Goal: Task Accomplishment & Management: Complete application form

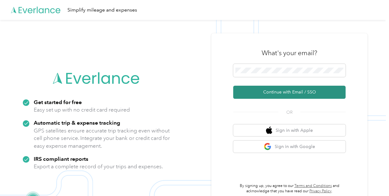
click at [293, 93] on button "Continue with Email / SSO" at bounding box center [289, 92] width 112 height 13
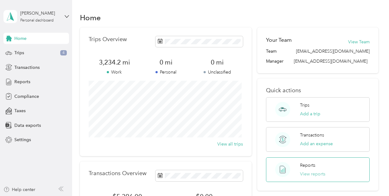
click at [310, 172] on button "View reports" at bounding box center [312, 174] width 25 height 7
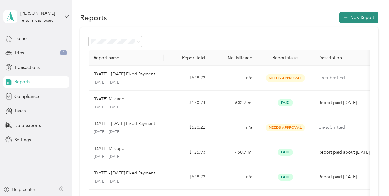
click at [349, 15] on button "New Report" at bounding box center [358, 17] width 39 height 11
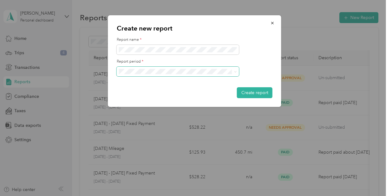
click at [166, 75] on span at bounding box center [178, 72] width 122 height 10
click at [146, 91] on div "[DATE] - [DATE]" at bounding box center [178, 93] width 114 height 7
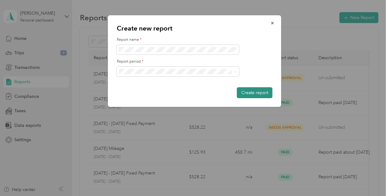
click at [251, 94] on button "Create report" at bounding box center [255, 92] width 36 height 11
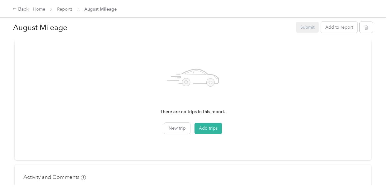
scroll to position [187, 0]
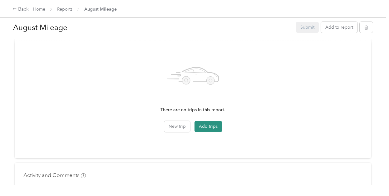
click at [210, 125] on button "Add trips" at bounding box center [208, 126] width 27 height 11
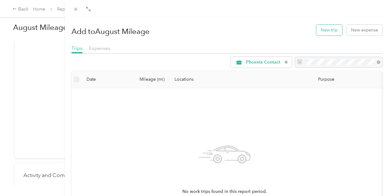
click at [323, 31] on button "New trip" at bounding box center [329, 30] width 26 height 11
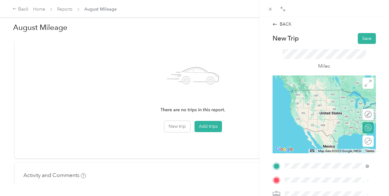
click at [323, 97] on span "[STREET_ADDRESS][PERSON_NAME][US_STATE]" at bounding box center [331, 92] width 70 height 11
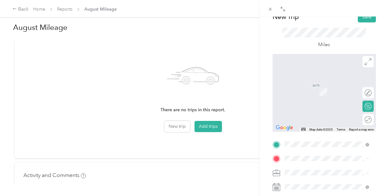
scroll to position [31, 0]
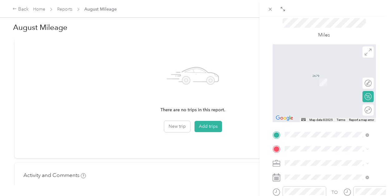
click at [323, 74] on span "[STREET_ADDRESS][US_STATE]" at bounding box center [327, 71] width 62 height 6
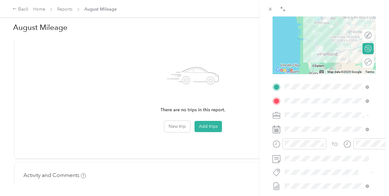
scroll to position [94, 0]
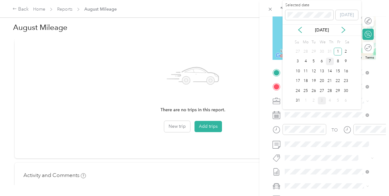
click at [332, 60] on div "7" at bounding box center [330, 62] width 8 height 8
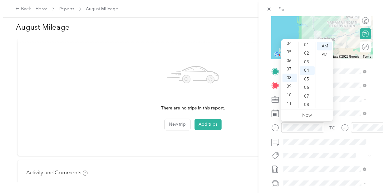
scroll to position [0, 0]
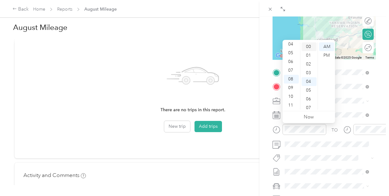
click at [311, 46] on div "00" at bounding box center [309, 46] width 15 height 9
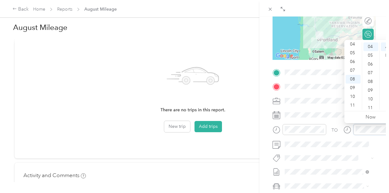
scroll to position [3, 0]
click at [355, 105] on div "11" at bounding box center [353, 108] width 15 height 9
click at [370, 47] on div "00" at bounding box center [370, 50] width 15 height 9
click at [372, 47] on div "00" at bounding box center [370, 50] width 15 height 9
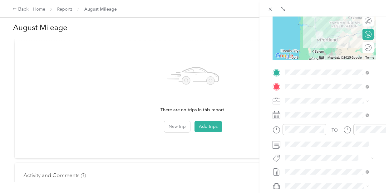
click at [346, 150] on div "TO Add photo" at bounding box center [324, 142] width 103 height 151
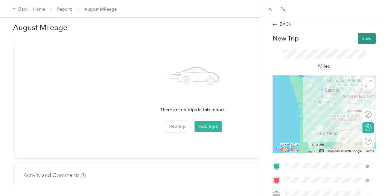
click at [363, 37] on button "Save" at bounding box center [367, 38] width 18 height 11
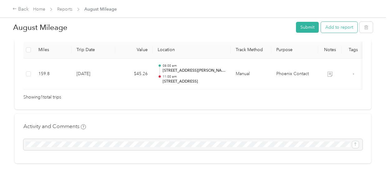
click at [333, 27] on button "Add to report" at bounding box center [339, 27] width 37 height 11
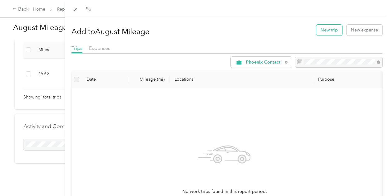
click at [328, 32] on button "New trip" at bounding box center [329, 30] width 26 height 11
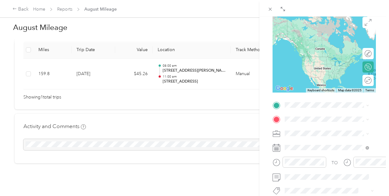
scroll to position [62, 0]
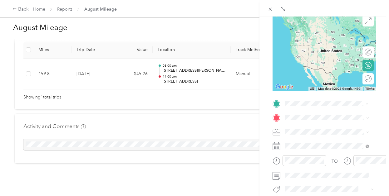
click at [321, 31] on span "[STREET_ADDRESS][US_STATE]" at bounding box center [327, 28] width 62 height 6
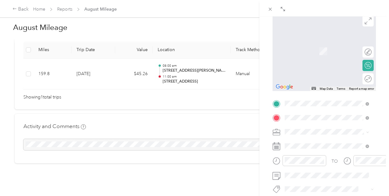
click at [321, 44] on span "[STREET_ADDRESS][PERSON_NAME][US_STATE]" at bounding box center [331, 44] width 70 height 11
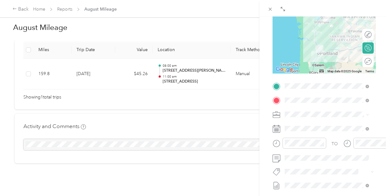
scroll to position [94, 0]
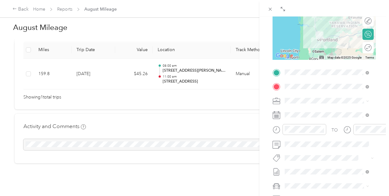
click at [274, 116] on icon at bounding box center [277, 115] width 8 height 8
click at [291, 111] on span at bounding box center [329, 115] width 93 height 10
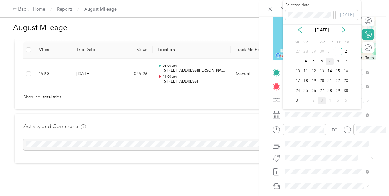
click at [331, 62] on div "7" at bounding box center [330, 62] width 8 height 8
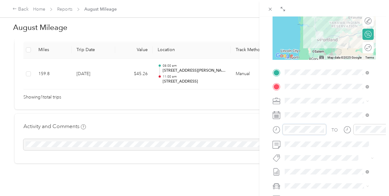
click at [268, 135] on form "New Trip Save This trip cannot be edited because it is either under review, app…" at bounding box center [324, 78] width 116 height 279
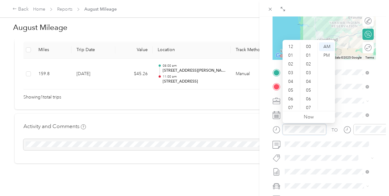
scroll to position [37, 0]
click at [292, 49] on div "03" at bounding box center [291, 48] width 15 height 9
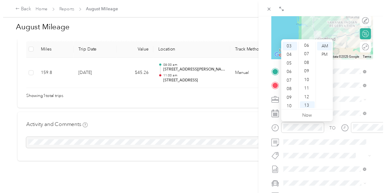
scroll to position [0, 0]
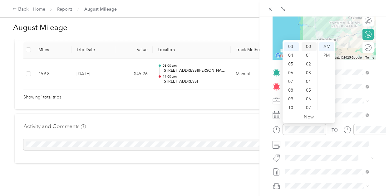
click at [310, 45] on div "00" at bounding box center [309, 46] width 15 height 9
click at [328, 56] on div "PM" at bounding box center [326, 55] width 15 height 9
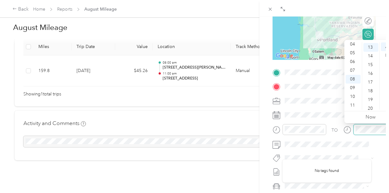
scroll to position [114, 0]
click at [353, 63] on div "06" at bounding box center [353, 61] width 15 height 9
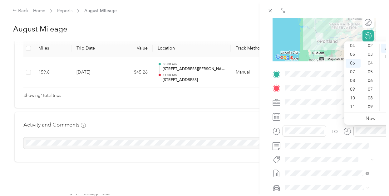
scroll to position [0, 0]
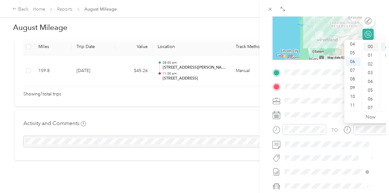
click at [371, 45] on div "00" at bounding box center [370, 46] width 15 height 9
click at [384, 58] on div "PM" at bounding box center [388, 55] width 15 height 9
click at [344, 154] on span at bounding box center [329, 158] width 93 height 9
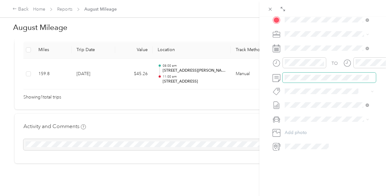
scroll to position [9, 0]
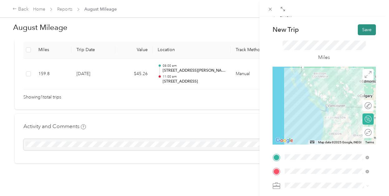
click at [360, 31] on button "Save" at bounding box center [367, 29] width 18 height 11
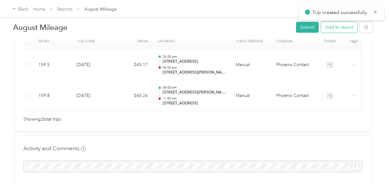
click at [339, 30] on button "Add to report" at bounding box center [339, 27] width 37 height 11
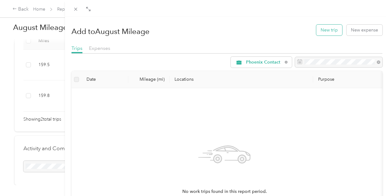
click at [328, 30] on button "New trip" at bounding box center [329, 30] width 26 height 11
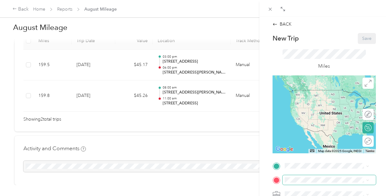
scroll to position [31, 0]
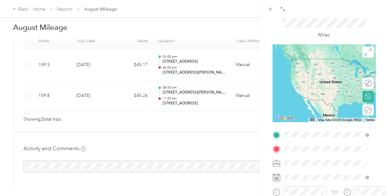
click at [317, 67] on span "[STREET_ADDRESS][PERSON_NAME][US_STATE]" at bounding box center [331, 61] width 70 height 11
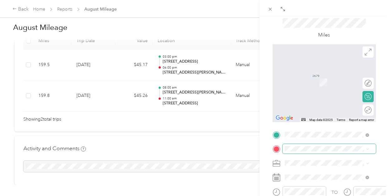
scroll to position [62, 0]
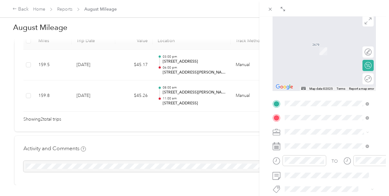
click at [311, 60] on span "Bellingham [US_STATE], [GEOGRAPHIC_DATA]" at bounding box center [331, 62] width 70 height 11
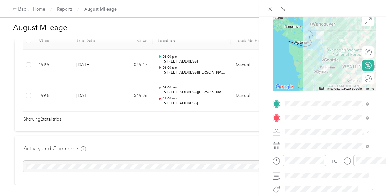
scroll to position [94, 0]
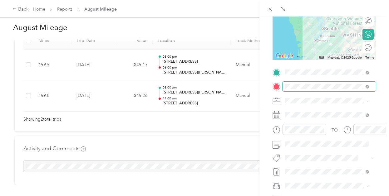
click at [369, 87] on span at bounding box center [329, 87] width 93 height 10
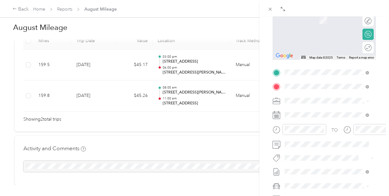
click at [313, 112] on span "[STREET_ADDRESS][US_STATE]" at bounding box center [327, 109] width 62 height 6
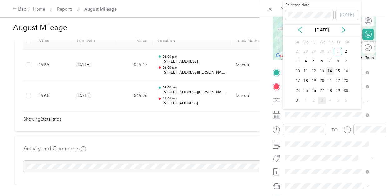
click at [331, 71] on div "14" at bounding box center [330, 71] width 8 height 8
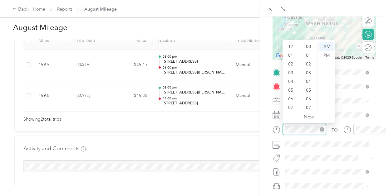
scroll to position [37, 0]
click at [292, 63] on div "06" at bounding box center [291, 61] width 15 height 9
click at [308, 85] on div "30" at bounding box center [309, 84] width 15 height 9
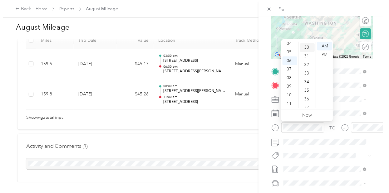
scroll to position [262, 0]
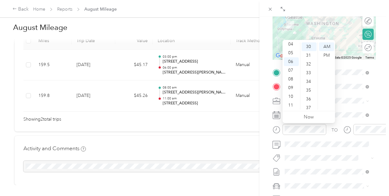
click at [333, 138] on div "TO" at bounding box center [324, 131] width 103 height 15
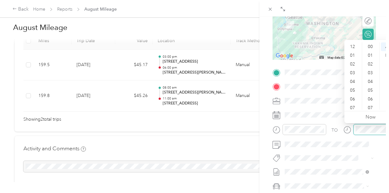
scroll to position [37, 0]
click at [351, 108] on div "11" at bounding box center [353, 105] width 15 height 9
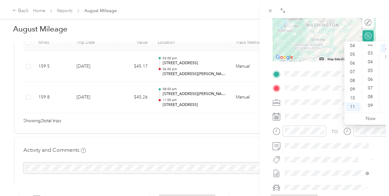
scroll to position [0, 0]
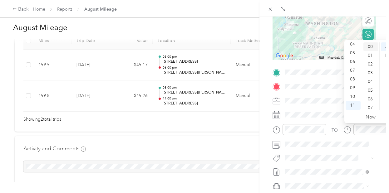
click at [371, 48] on div "00" at bounding box center [370, 46] width 15 height 9
click at [385, 46] on div "AM" at bounding box center [388, 46] width 15 height 9
click at [264, 132] on div "BACK New Trip Save This trip cannot be edited because it is either under review…" at bounding box center [324, 113] width 130 height 193
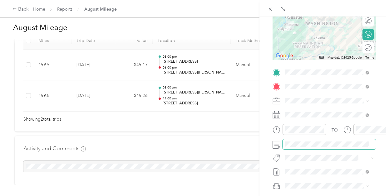
click at [281, 150] on div "TO Add photo" at bounding box center [324, 142] width 103 height 151
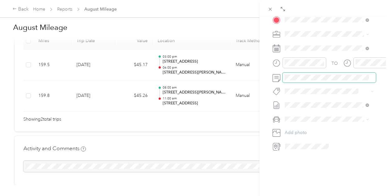
scroll to position [9, 0]
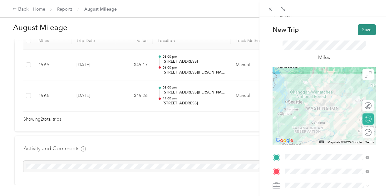
click at [363, 29] on button "Save" at bounding box center [367, 29] width 18 height 11
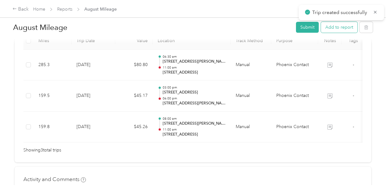
click at [334, 25] on button "Add to report" at bounding box center [339, 27] width 37 height 11
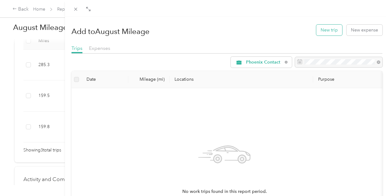
click at [324, 31] on button "New trip" at bounding box center [329, 30] width 26 height 11
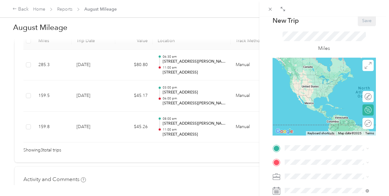
scroll to position [31, 0]
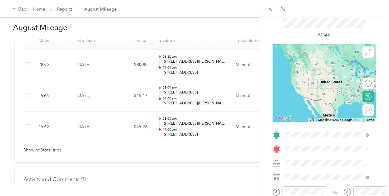
click at [313, 62] on span "[STREET_ADDRESS][US_STATE]" at bounding box center [327, 59] width 62 height 6
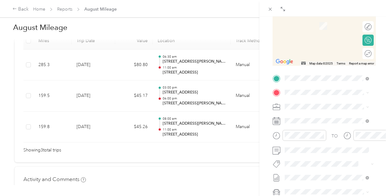
scroll to position [94, 0]
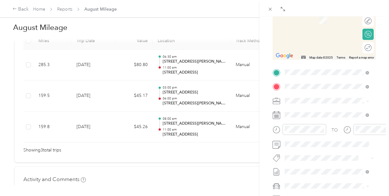
click at [325, 110] on span "[STREET_ADDRESS][PERSON_NAME][US_STATE]" at bounding box center [331, 111] width 70 height 11
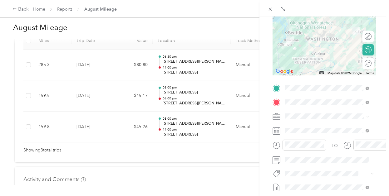
scroll to position [108, 0]
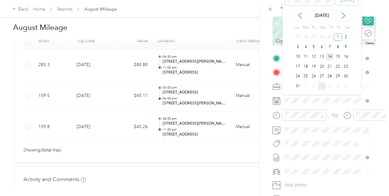
click at [332, 58] on div "14" at bounding box center [330, 57] width 8 height 8
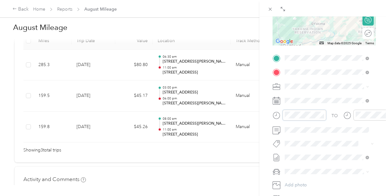
click at [237, 127] on div "BACK New Trip Save This trip cannot be edited because it is either under review…" at bounding box center [194, 98] width 389 height 196
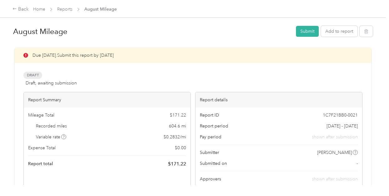
scroll to position [31, 0]
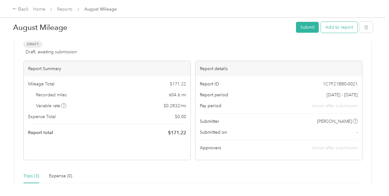
click at [340, 29] on button "Add to report" at bounding box center [339, 27] width 37 height 11
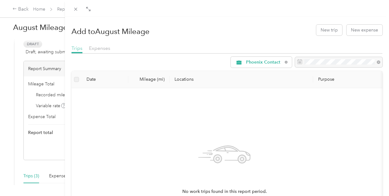
click at [77, 50] on span "Trips" at bounding box center [77, 48] width 11 height 6
click at [31, 176] on div "Add to August Mileage New trip New expense Trips Expenses Phoenix Contact Date …" at bounding box center [194, 98] width 389 height 196
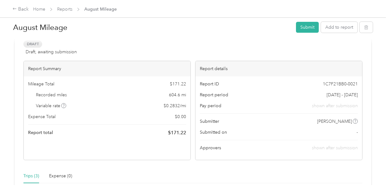
click at [31, 176] on div at bounding box center [194, 98] width 389 height 196
click at [31, 176] on div "Trips (3)" at bounding box center [31, 176] width 16 height 7
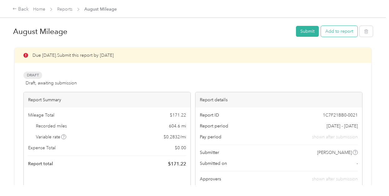
click at [339, 32] on button "Add to report" at bounding box center [339, 31] width 37 height 11
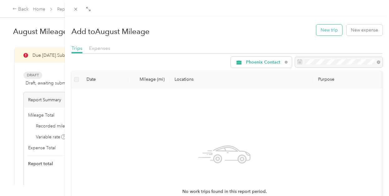
click at [323, 33] on button "New trip" at bounding box center [329, 30] width 26 height 11
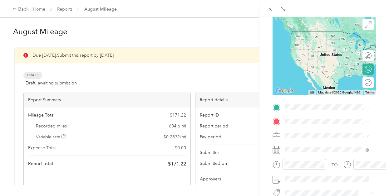
scroll to position [62, 0]
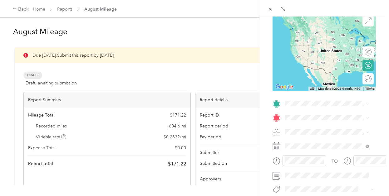
click at [322, 30] on span "[STREET_ADDRESS][US_STATE]" at bounding box center [327, 27] width 62 height 6
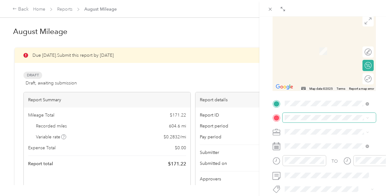
click at [319, 115] on span at bounding box center [329, 118] width 93 height 10
click at [329, 47] on span "[STREET_ADDRESS][PERSON_NAME][US_STATE]" at bounding box center [331, 44] width 70 height 11
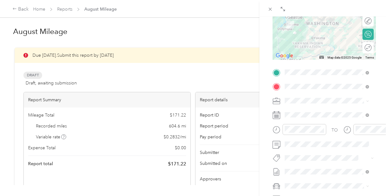
scroll to position [125, 0]
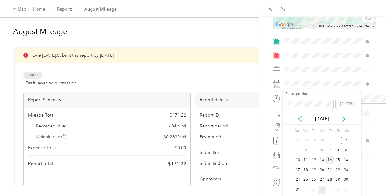
click at [330, 157] on div "14" at bounding box center [330, 161] width 8 height 8
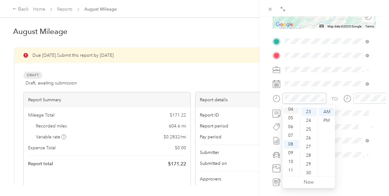
scroll to position [6, 0]
click at [292, 132] on div "03" at bounding box center [291, 132] width 15 height 9
click at [293, 122] on div "04" at bounding box center [291, 120] width 15 height 9
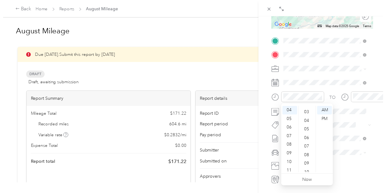
scroll to position [0, 0]
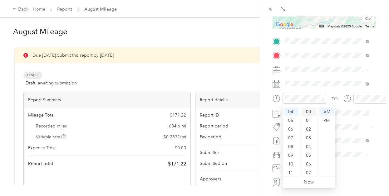
click at [307, 112] on div "00" at bounding box center [309, 112] width 15 height 9
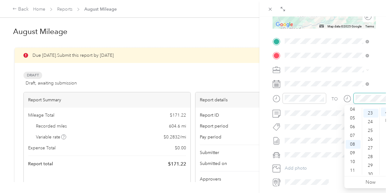
scroll to position [201, 0]
click at [355, 143] on div "08" at bounding box center [353, 144] width 15 height 9
click at [354, 144] on div "08" at bounding box center [353, 144] width 15 height 9
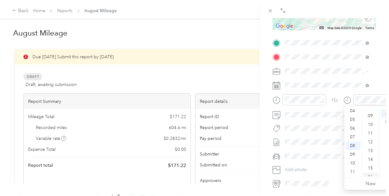
scroll to position [0, 0]
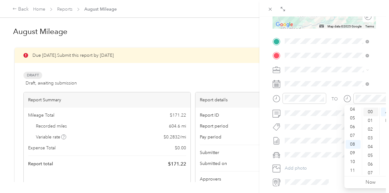
click at [371, 113] on div "00" at bounding box center [370, 112] width 15 height 9
click at [388, 119] on div "PM" at bounding box center [388, 120] width 15 height 9
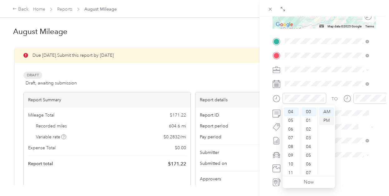
click at [328, 119] on div "PM" at bounding box center [326, 120] width 15 height 9
click at [261, 87] on div "BACK New Trip Save This trip cannot be edited because it is either under review…" at bounding box center [324, 115] width 130 height 196
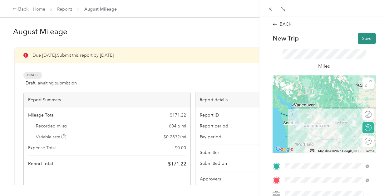
click at [358, 42] on button "Save" at bounding box center [367, 38] width 18 height 11
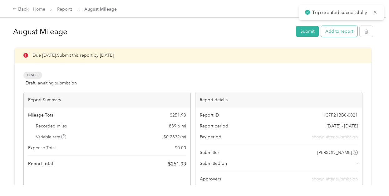
click at [339, 32] on button "Add to report" at bounding box center [339, 31] width 37 height 11
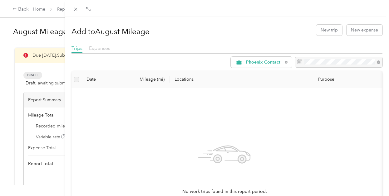
click at [99, 46] on span "Expenses" at bounding box center [99, 48] width 21 height 6
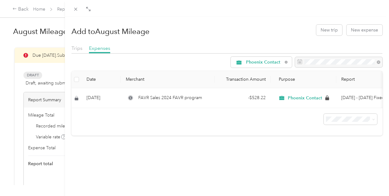
click at [76, 51] on div "Trips" at bounding box center [77, 49] width 11 height 8
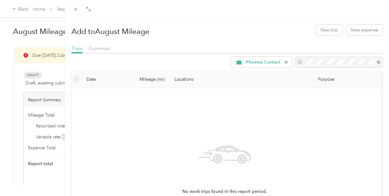
click at [46, 128] on div "Add to August Mileage New trip New expense Trips Expenses Phoenix Contact Date …" at bounding box center [194, 98] width 389 height 196
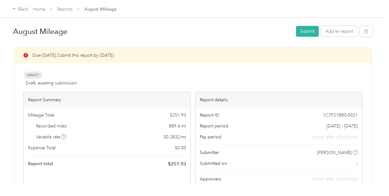
scroll to position [31, 0]
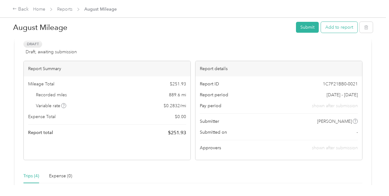
click at [335, 32] on button "Add to report" at bounding box center [339, 27] width 37 height 11
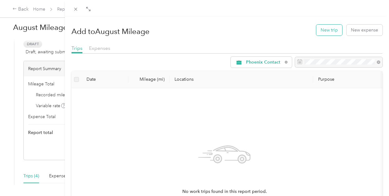
click at [330, 32] on button "New trip" at bounding box center [329, 30] width 26 height 11
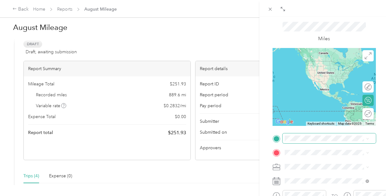
scroll to position [62, 0]
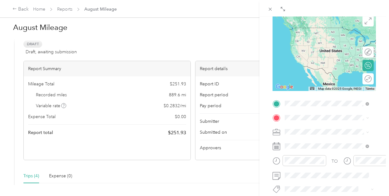
click at [316, 27] on span "[STREET_ADDRESS][PERSON_NAME][US_STATE]" at bounding box center [331, 30] width 70 height 11
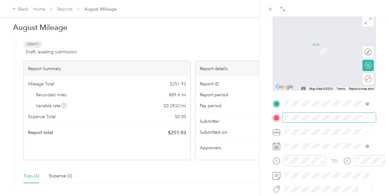
click at [328, 121] on span at bounding box center [329, 118] width 93 height 10
click at [340, 44] on span "[STREET_ADDRESS][US_STATE]" at bounding box center [327, 40] width 62 height 5
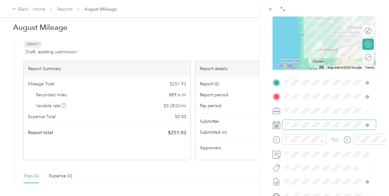
scroll to position [94, 0]
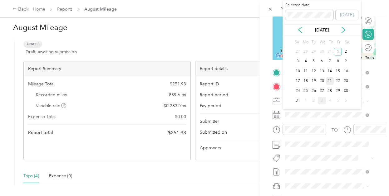
click at [331, 80] on div "21" at bounding box center [330, 81] width 8 height 8
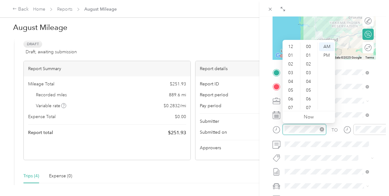
scroll to position [37, 0]
click at [295, 70] on div "07" at bounding box center [291, 70] width 15 height 9
click at [293, 107] on div "07" at bounding box center [291, 108] width 15 height 9
click at [310, 46] on div "00" at bounding box center [309, 46] width 15 height 9
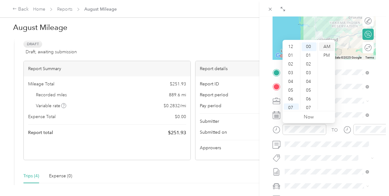
click at [327, 47] on div "AM" at bounding box center [326, 46] width 15 height 9
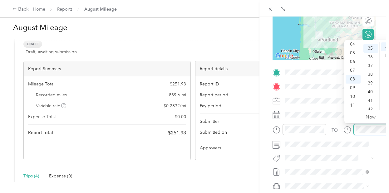
scroll to position [306, 0]
click at [353, 97] on div "10" at bounding box center [353, 96] width 15 height 9
click at [353, 86] on div "09" at bounding box center [353, 88] width 15 height 9
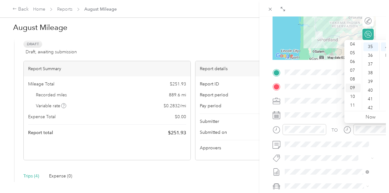
click at [353, 89] on div "09" at bounding box center [353, 88] width 15 height 9
click at [371, 60] on div "30" at bounding box center [370, 59] width 15 height 9
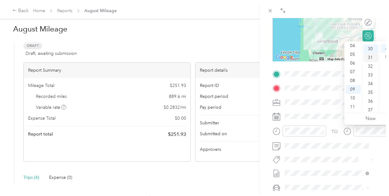
scroll to position [262, 0]
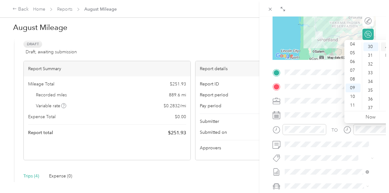
click at [385, 47] on div "AM" at bounding box center [388, 46] width 15 height 9
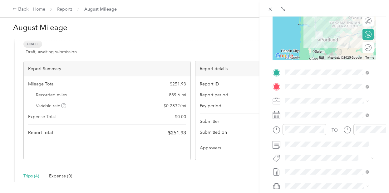
click at [264, 125] on div "BACK New Trip Save This trip cannot be edited because it is either under review…" at bounding box center [324, 113] width 130 height 193
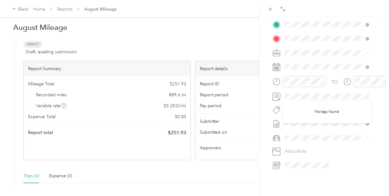
scroll to position [156, 0]
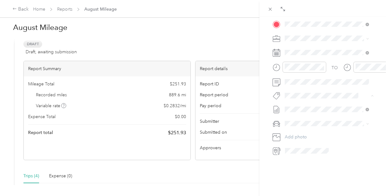
click at [265, 90] on div "BACK New Trip Save This trip cannot be edited because it is either under review…" at bounding box center [324, 115] width 130 height 196
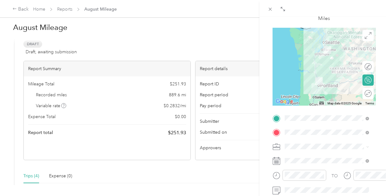
scroll to position [0, 0]
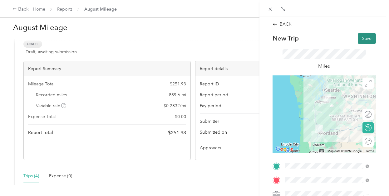
click at [362, 39] on button "Save" at bounding box center [367, 38] width 18 height 11
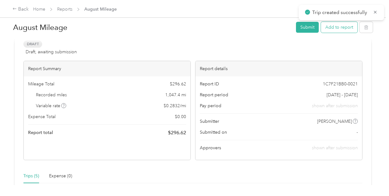
click at [337, 28] on button "Add to report" at bounding box center [339, 27] width 37 height 11
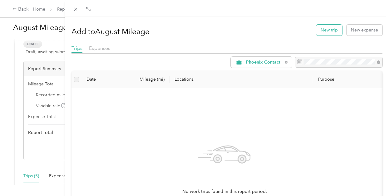
click at [325, 28] on button "New trip" at bounding box center [329, 30] width 26 height 11
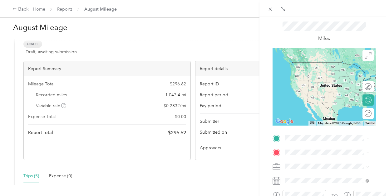
scroll to position [62, 0]
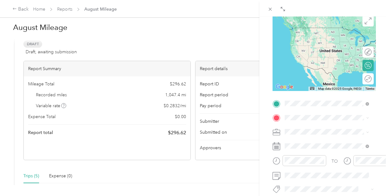
click at [328, 31] on span "[STREET_ADDRESS][US_STATE]" at bounding box center [327, 28] width 62 height 6
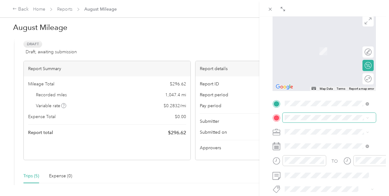
click at [320, 115] on span at bounding box center [329, 118] width 93 height 10
click at [315, 121] on span at bounding box center [329, 118] width 93 height 10
click at [321, 49] on span "[STREET_ADDRESS][PERSON_NAME][US_STATE]" at bounding box center [331, 44] width 70 height 11
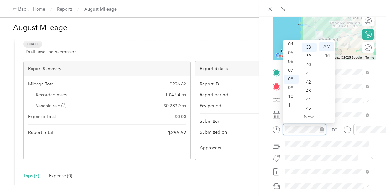
scroll to position [332, 0]
click at [267, 133] on form "New Trip Save This trip cannot be edited because it is either under review, app…" at bounding box center [324, 78] width 116 height 279
click at [290, 57] on div "02" at bounding box center [291, 58] width 15 height 9
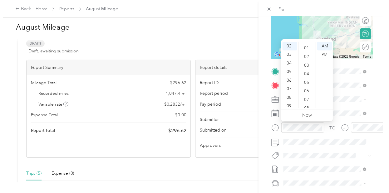
scroll to position [0, 0]
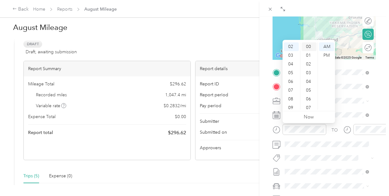
click at [308, 47] on div "00" at bounding box center [309, 46] width 15 height 9
click at [323, 55] on div "PM" at bounding box center [326, 55] width 15 height 9
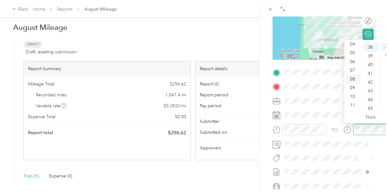
scroll to position [332, 0]
click at [320, 135] on div "TO" at bounding box center [324, 131] width 103 height 15
click at [352, 45] on div "04" at bounding box center [353, 44] width 15 height 9
click at [372, 107] on div "45" at bounding box center [370, 108] width 15 height 9
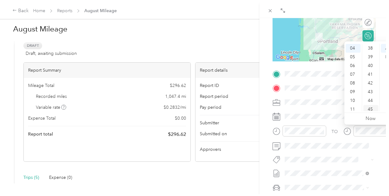
scroll to position [393, 0]
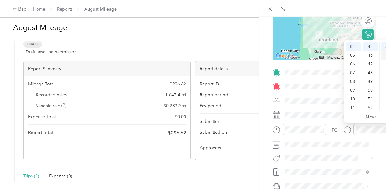
click at [387, 55] on div "PM" at bounding box center [388, 55] width 15 height 9
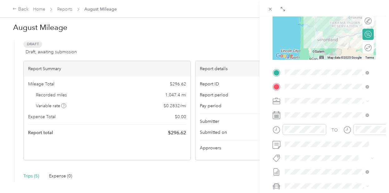
click at [264, 96] on div "BACK New Trip Save This trip cannot be edited because it is either under review…" at bounding box center [324, 113] width 130 height 193
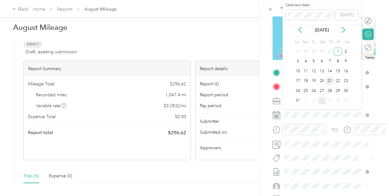
click at [328, 82] on div "21" at bounding box center [330, 81] width 8 height 8
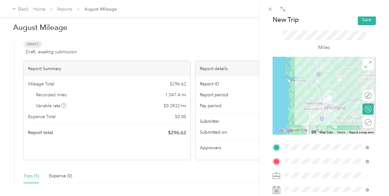
scroll to position [0, 0]
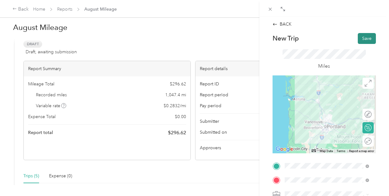
click at [360, 37] on button "Save" at bounding box center [367, 38] width 18 height 11
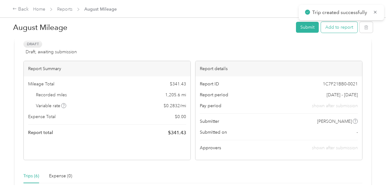
click at [337, 27] on button "Add to report" at bounding box center [339, 27] width 37 height 11
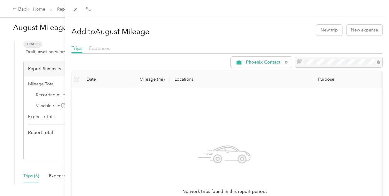
click at [100, 50] on span "Expenses" at bounding box center [99, 48] width 21 height 6
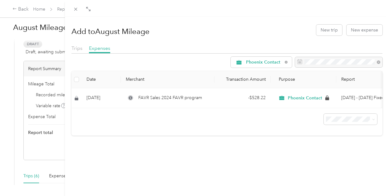
click at [41, 142] on div "Add to August Mileage New trip New expense Trips Expenses Phoenix Contact Date …" at bounding box center [194, 98] width 389 height 196
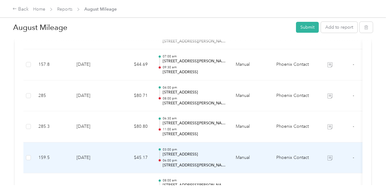
scroll to position [156, 0]
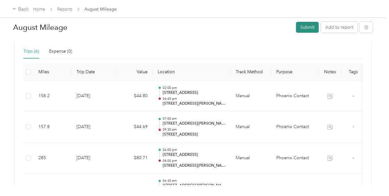
click at [307, 27] on button "Submit" at bounding box center [307, 27] width 23 height 11
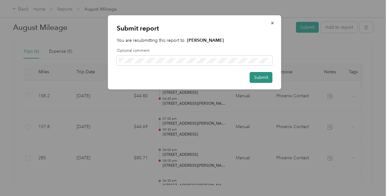
click at [265, 76] on button "Submit" at bounding box center [261, 77] width 23 height 11
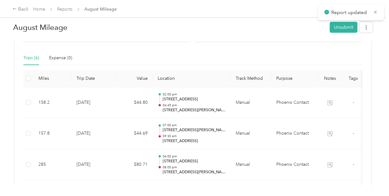
scroll to position [162, 0]
